Goal: Information Seeking & Learning: Learn about a topic

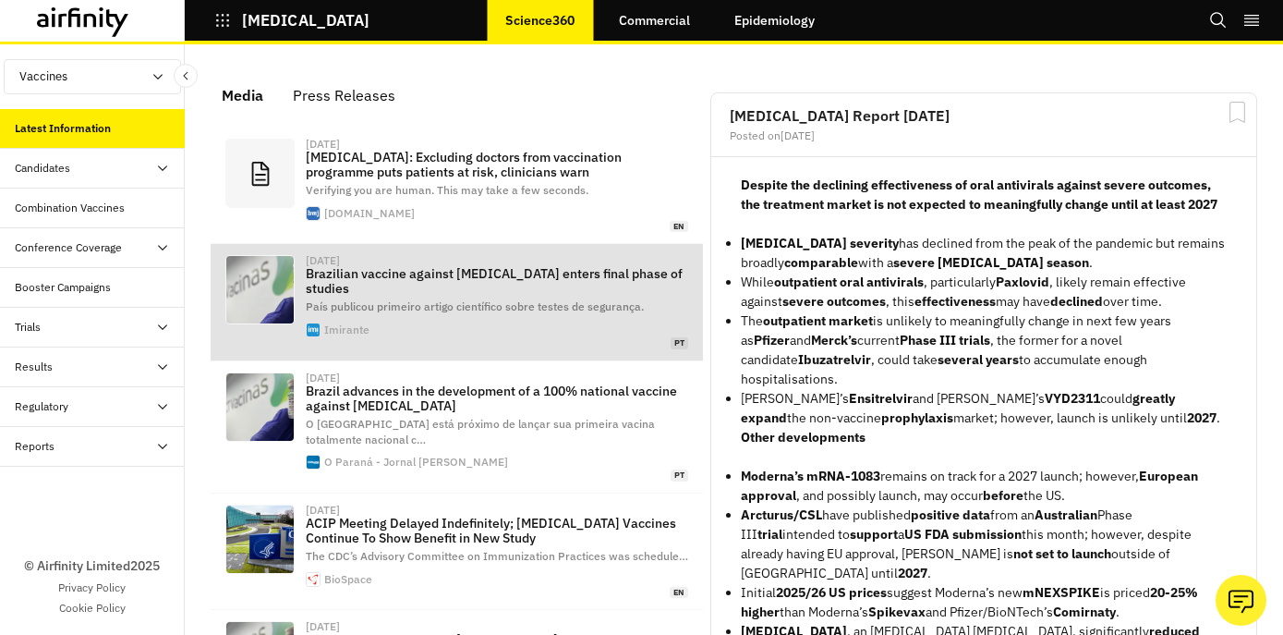
scroll to position [1242, 554]
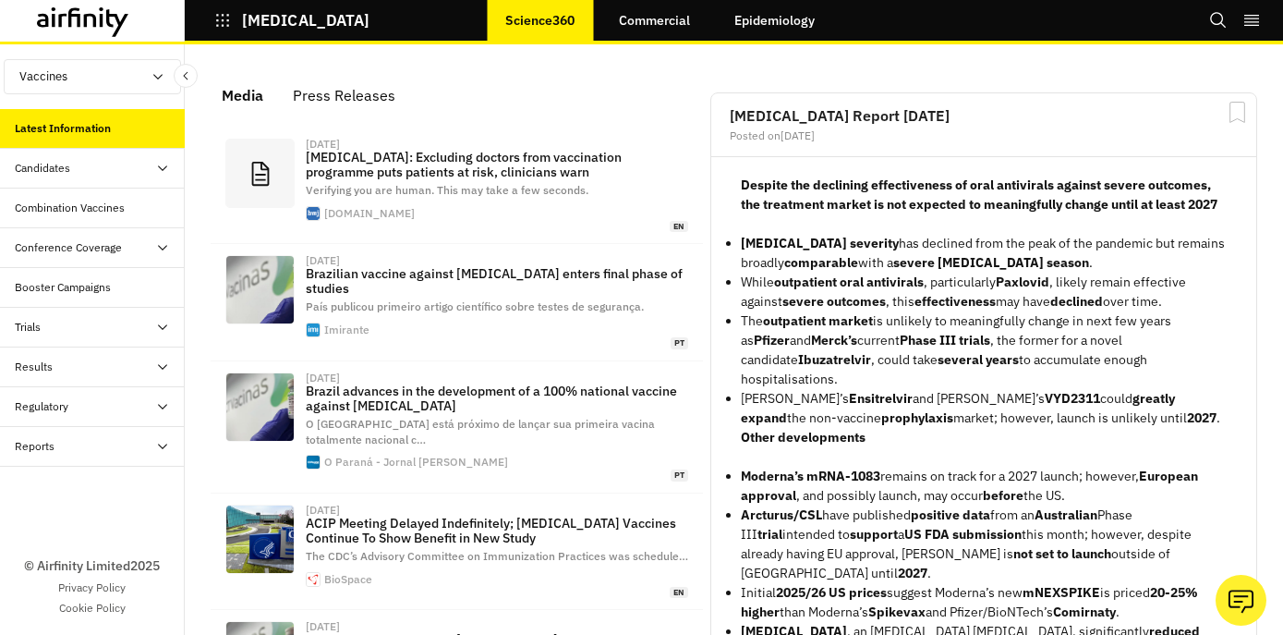
click at [92, 192] on div "Combination Vaccines" at bounding box center [92, 208] width 185 height 40
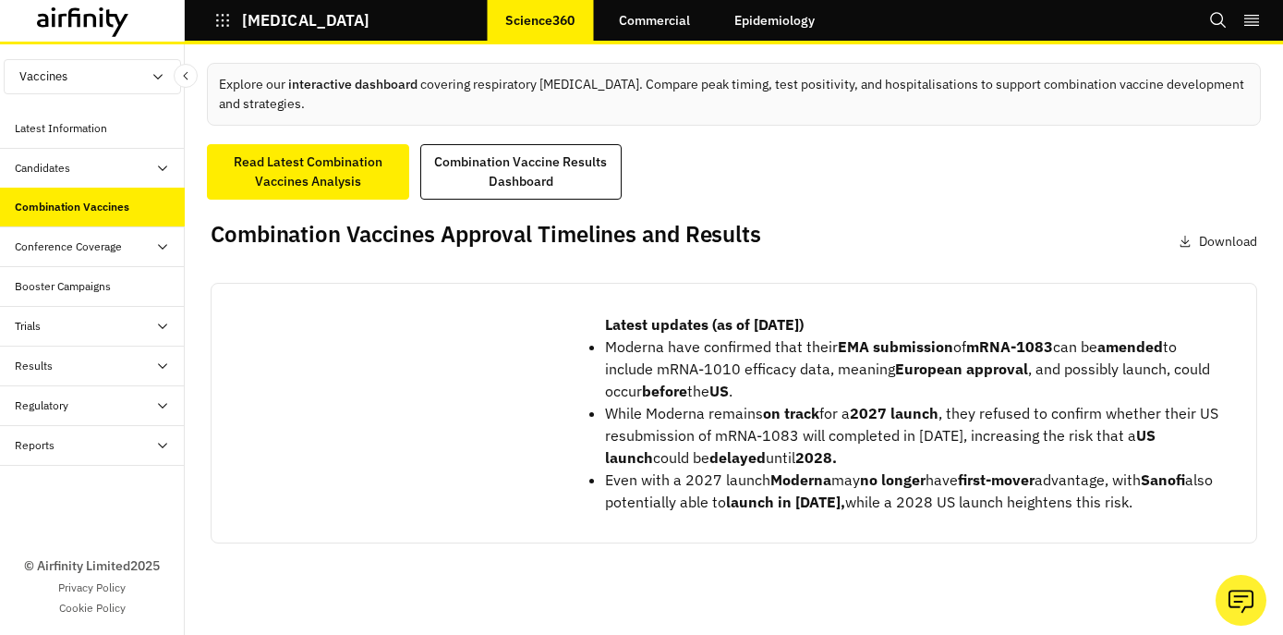
click at [101, 166] on div "Candidates" at bounding box center [100, 168] width 170 height 17
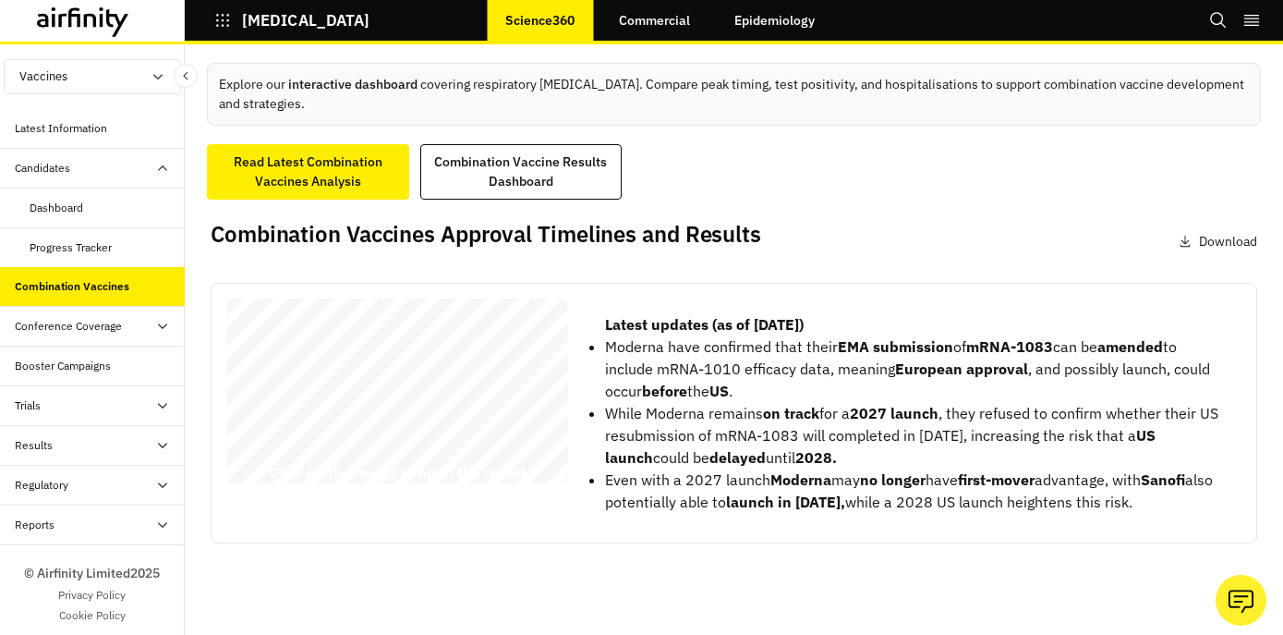
click at [104, 117] on div "Latest Information" at bounding box center [92, 129] width 185 height 40
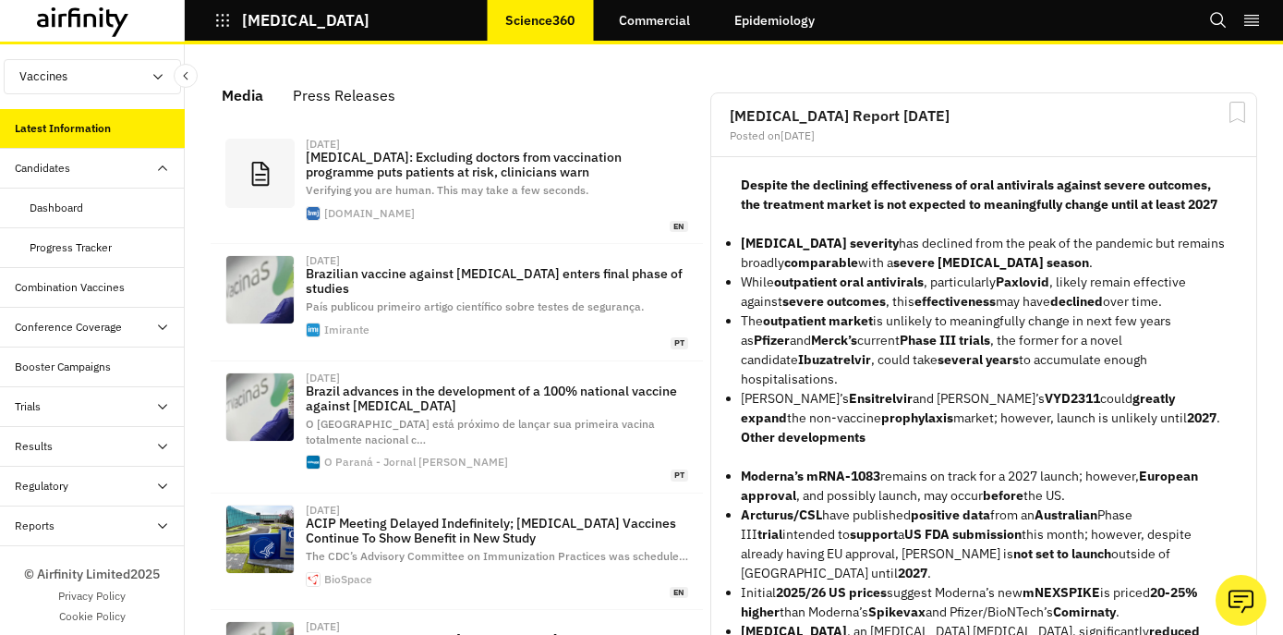
scroll to position [1242, 554]
click at [99, 224] on div "Combination Vaccines" at bounding box center [92, 208] width 185 height 40
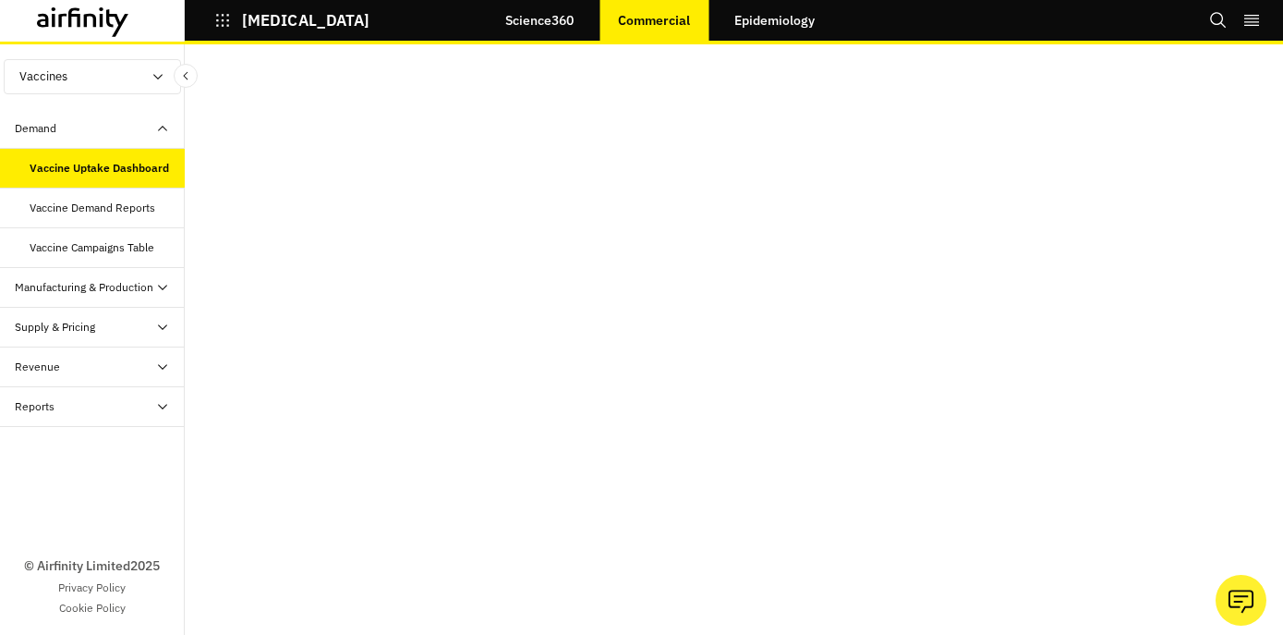
click at [119, 204] on div "Vaccine Demand Reports" at bounding box center [93, 208] width 126 height 17
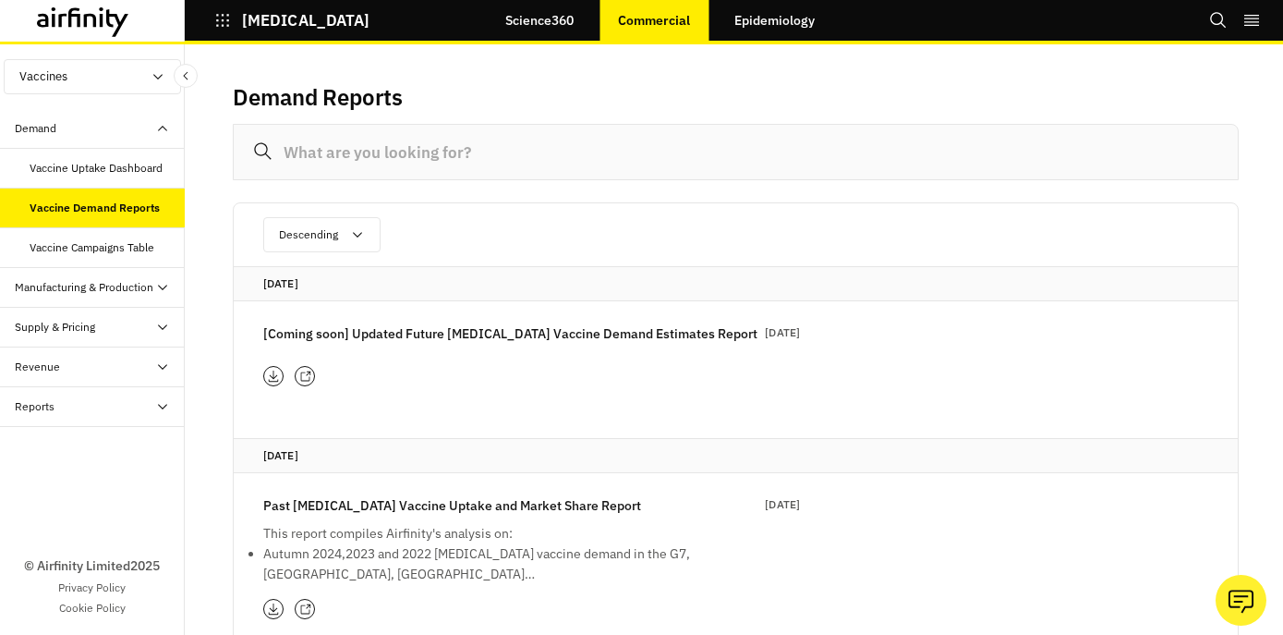
click at [117, 174] on div "Vaccine Uptake Dashboard" at bounding box center [96, 168] width 133 height 17
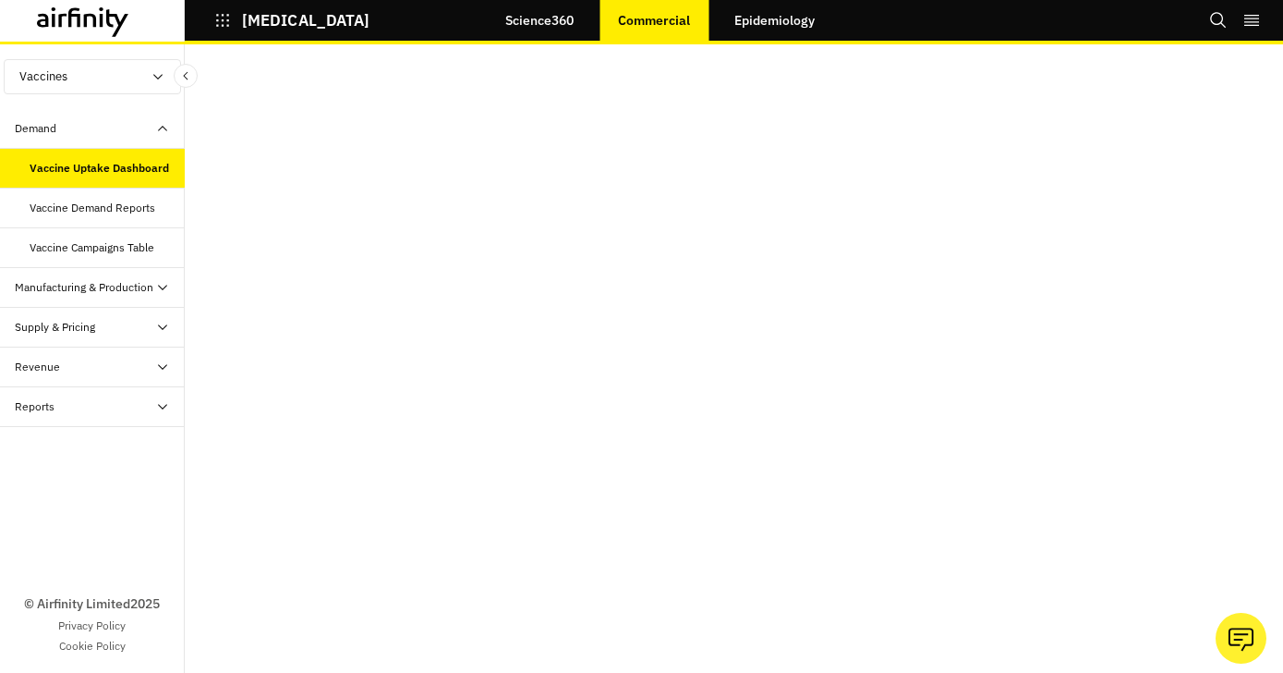
click at [135, 190] on div "Vaccine Demand Reports" at bounding box center [92, 208] width 185 height 40
click at [130, 368] on div "Revenue" at bounding box center [100, 366] width 170 height 17
click at [95, 455] on div "Revenue Dashboard" at bounding box center [92, 447] width 185 height 40
